Goal: Task Accomplishment & Management: Manage account settings

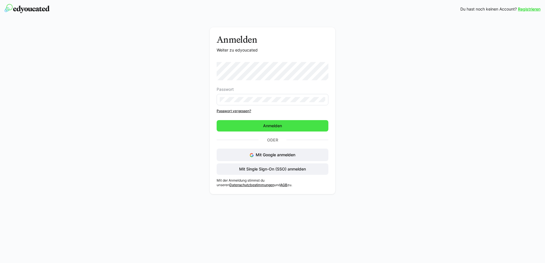
click at [285, 127] on span "Anmelden" at bounding box center [273, 125] width 112 height 11
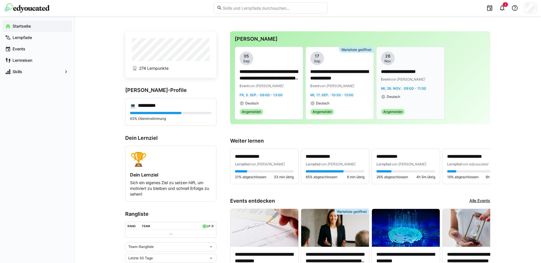
click at [416, 83] on div "**********" at bounding box center [410, 76] width 59 height 48
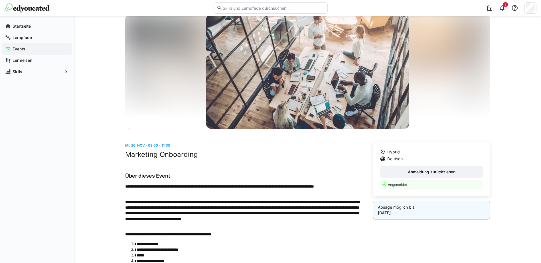
scroll to position [57, 0]
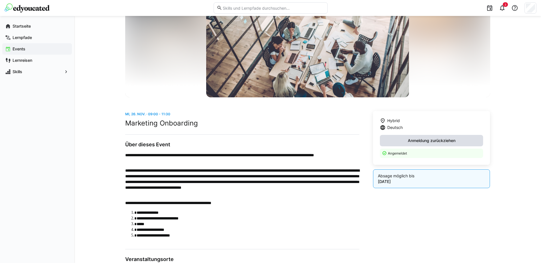
click at [445, 140] on span "Anmeldung zurückziehen" at bounding box center [431, 141] width 49 height 6
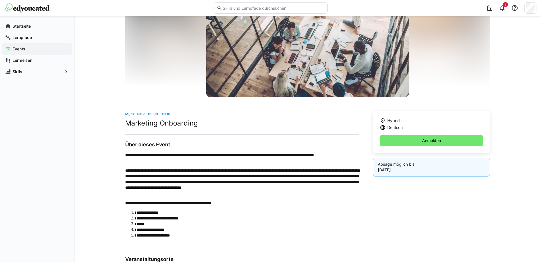
click at [0, 0] on app-navigation-label "Events" at bounding box center [0, 0] width 0 height 0
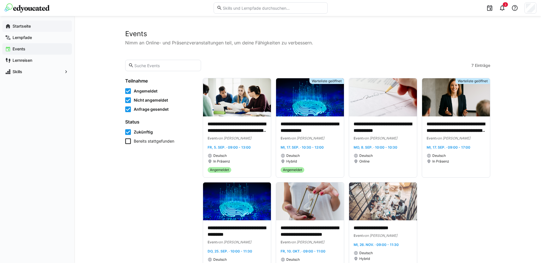
click at [0, 0] on app-navigation-label "Startseite" at bounding box center [0, 0] width 0 height 0
